Goal: Transaction & Acquisition: Purchase product/service

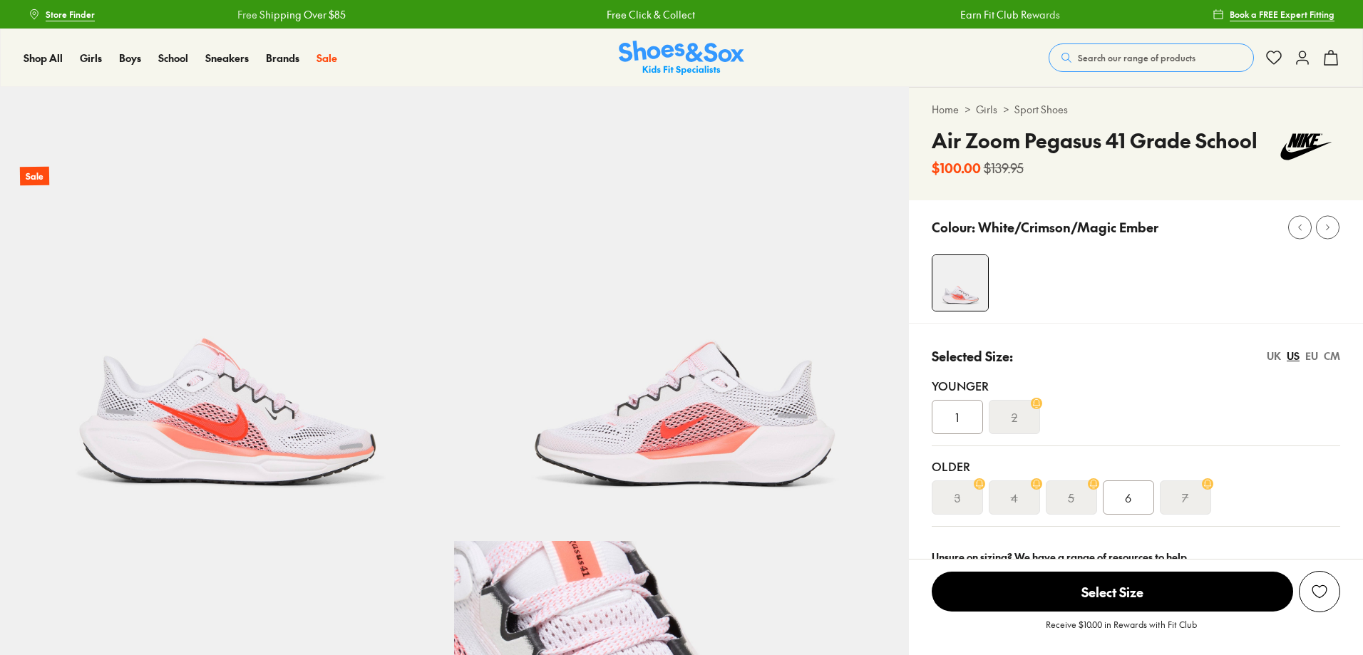
select select "*"
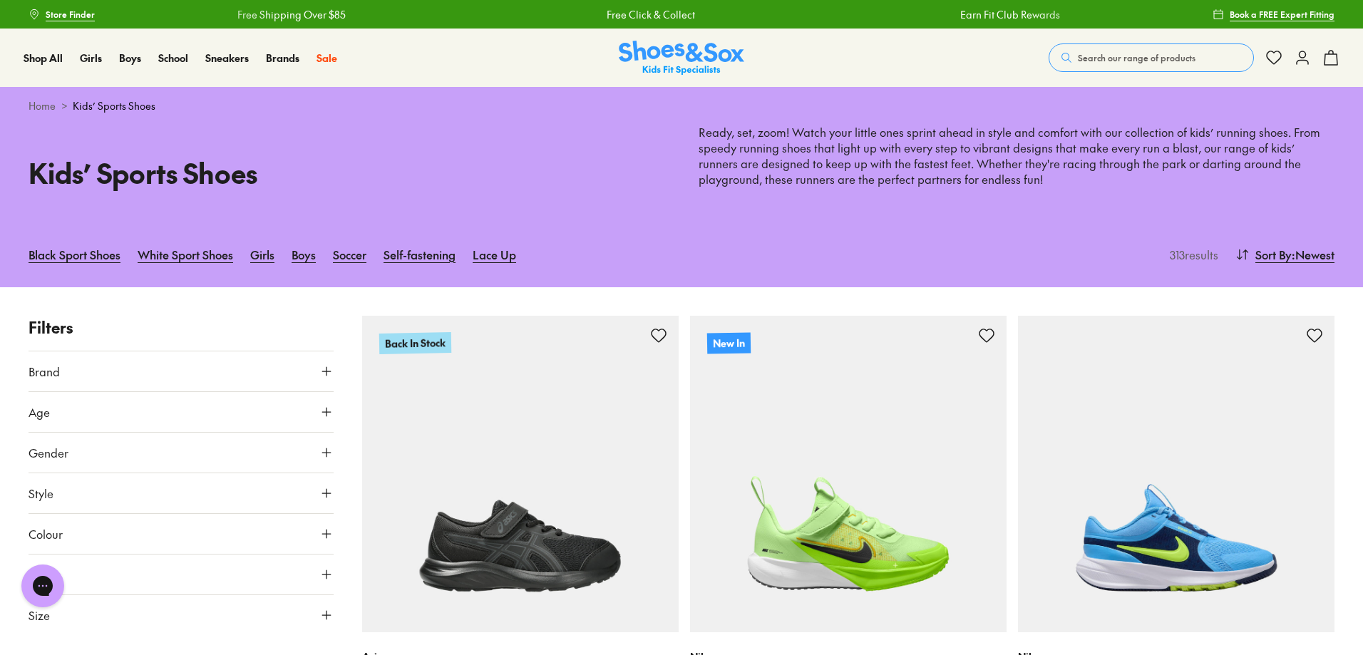
click at [1098, 53] on span "Search our range of products" at bounding box center [1137, 57] width 118 height 13
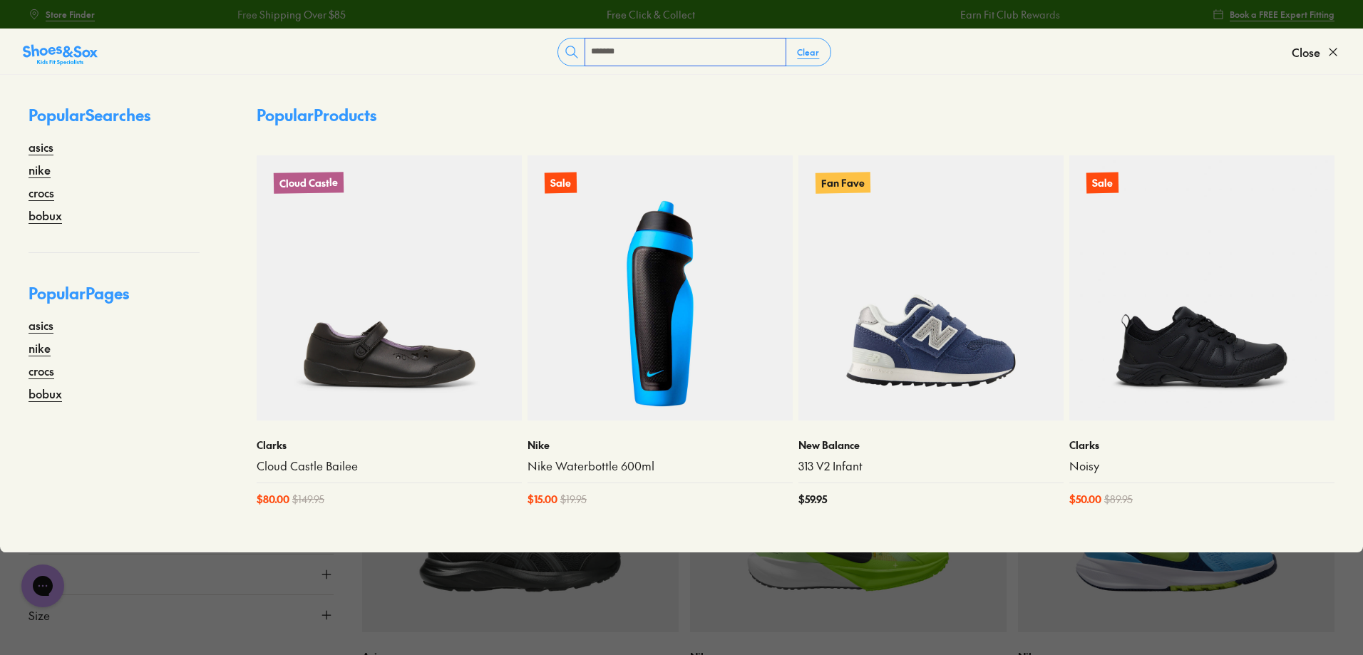
type input "*******"
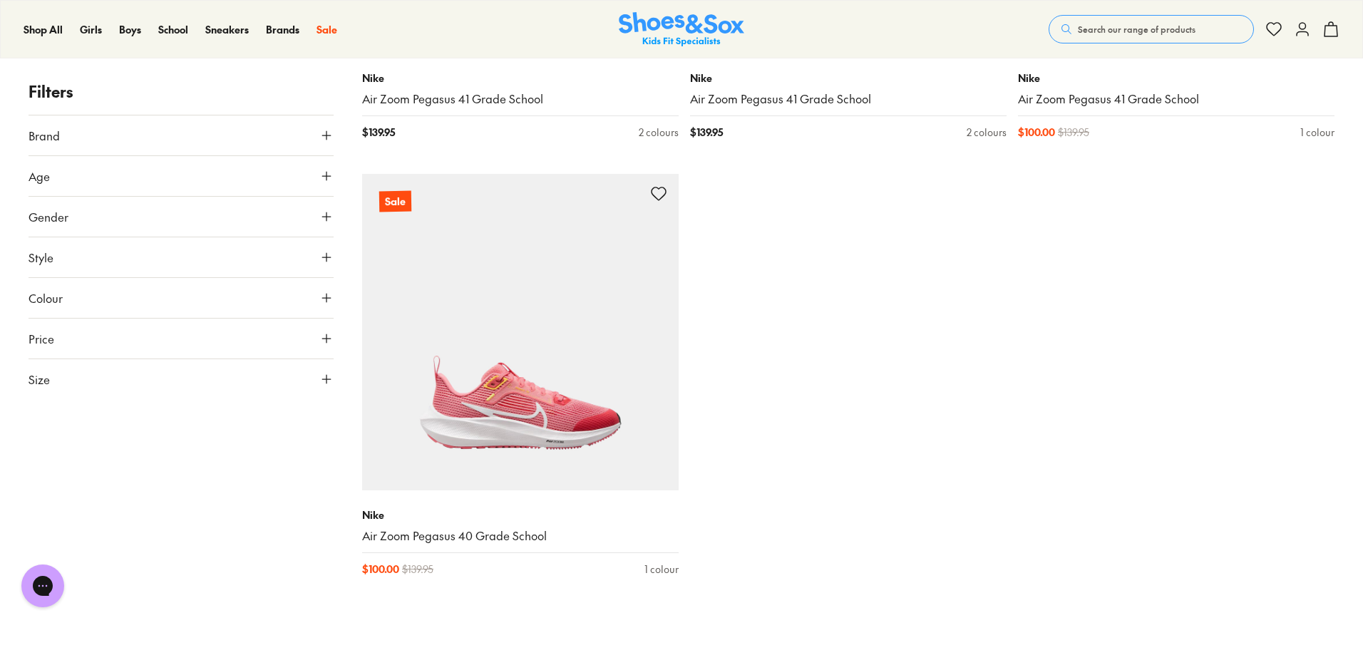
scroll to position [499, 0]
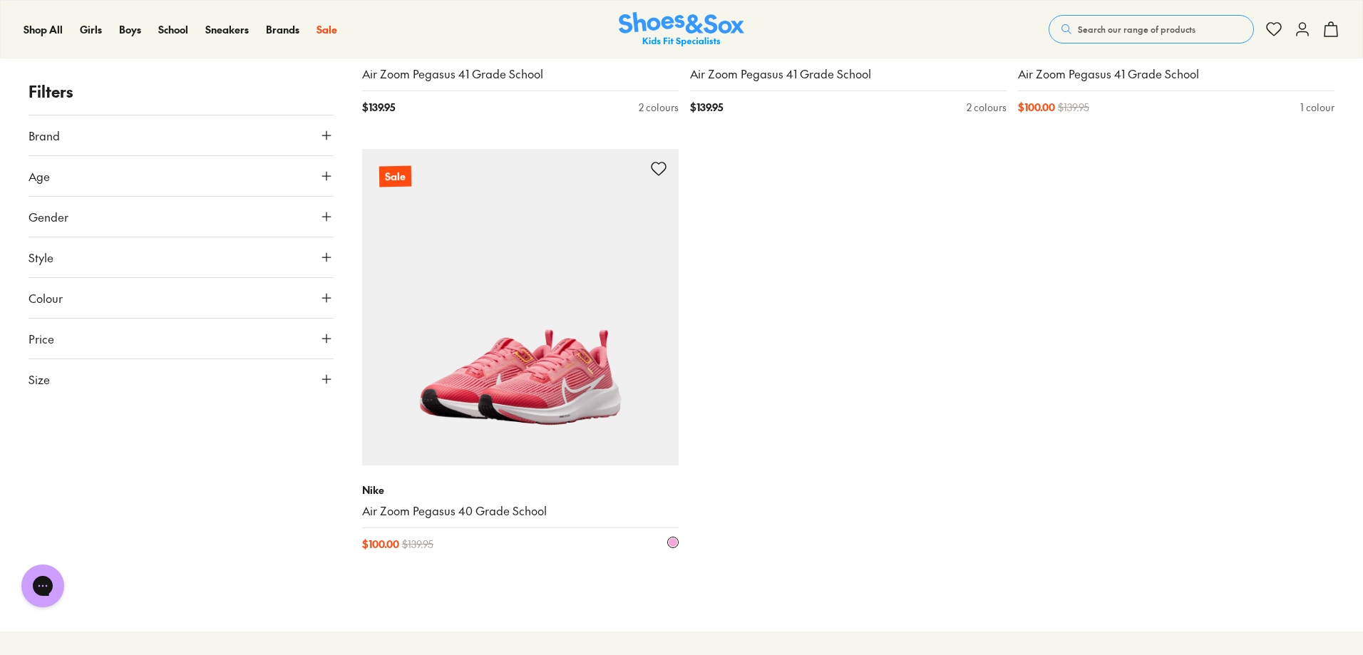
click at [467, 408] on img at bounding box center [520, 307] width 316 height 316
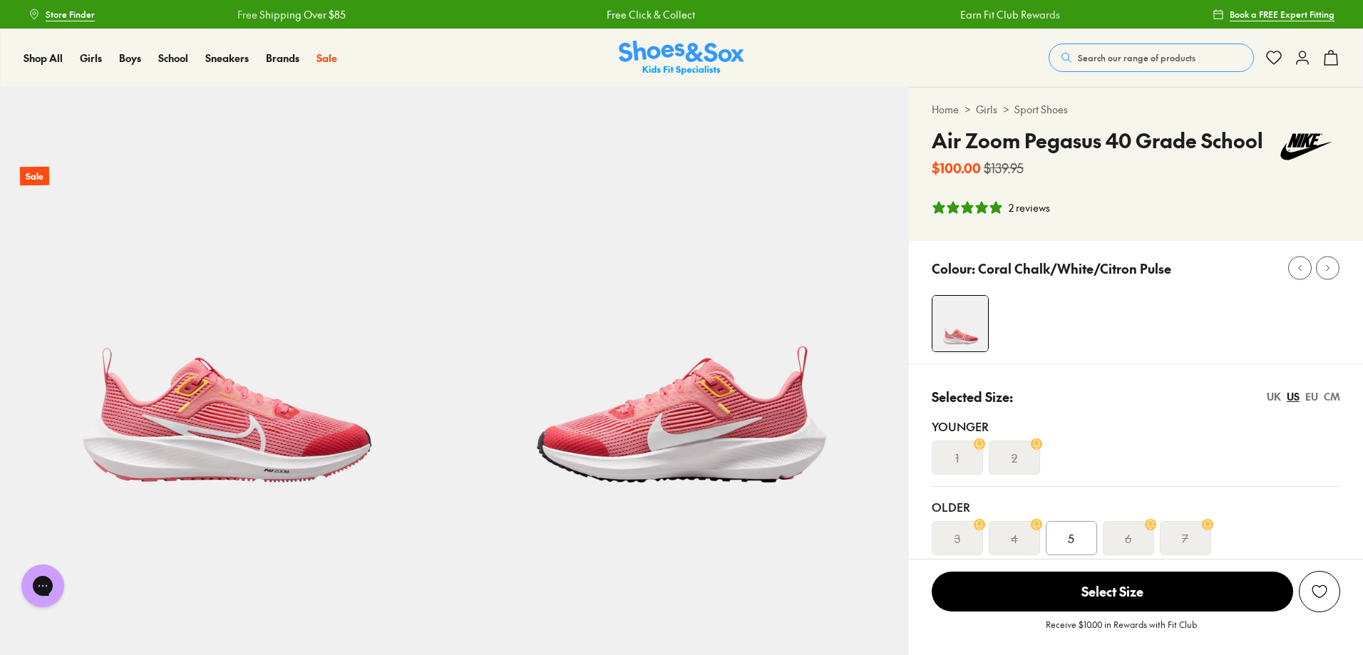
select select "*"
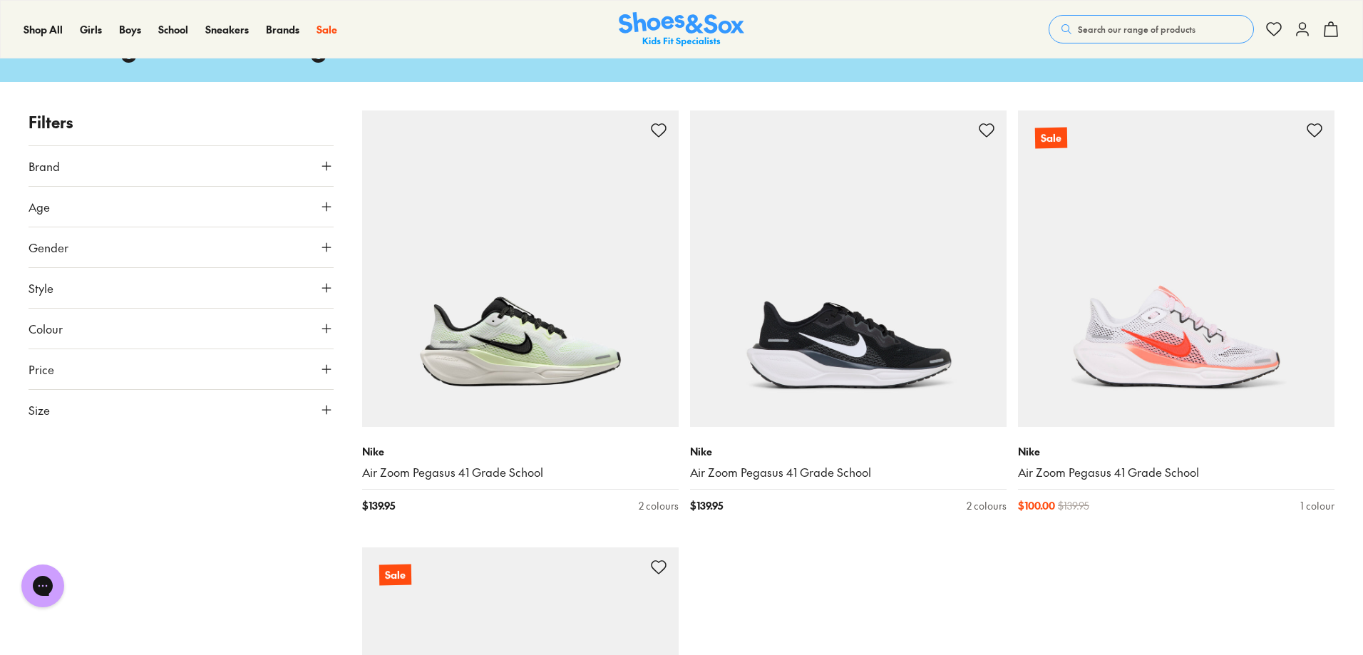
scroll to position [81, 0]
